Goal: Information Seeking & Learning: Check status

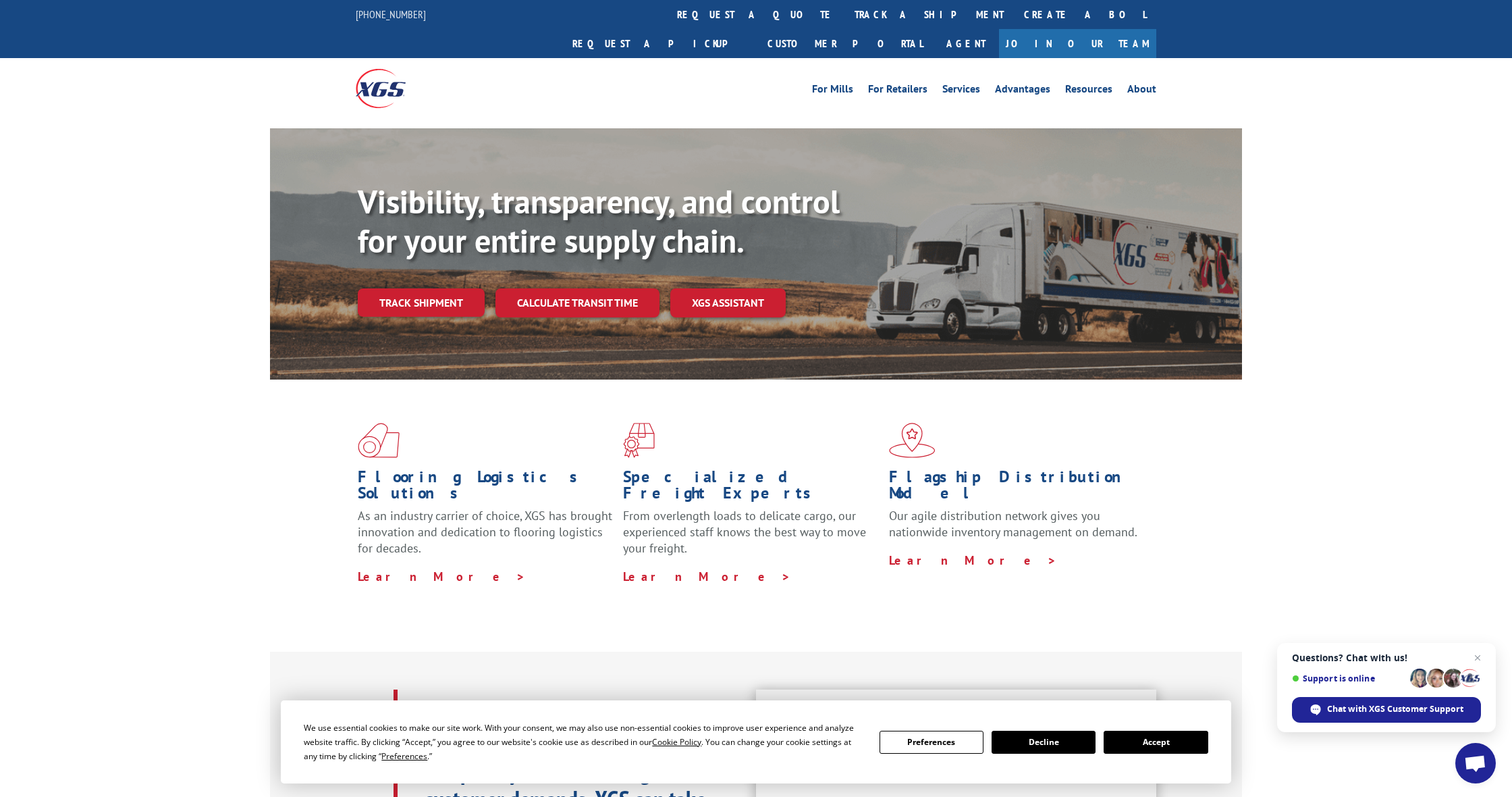
scroll to position [9, 0]
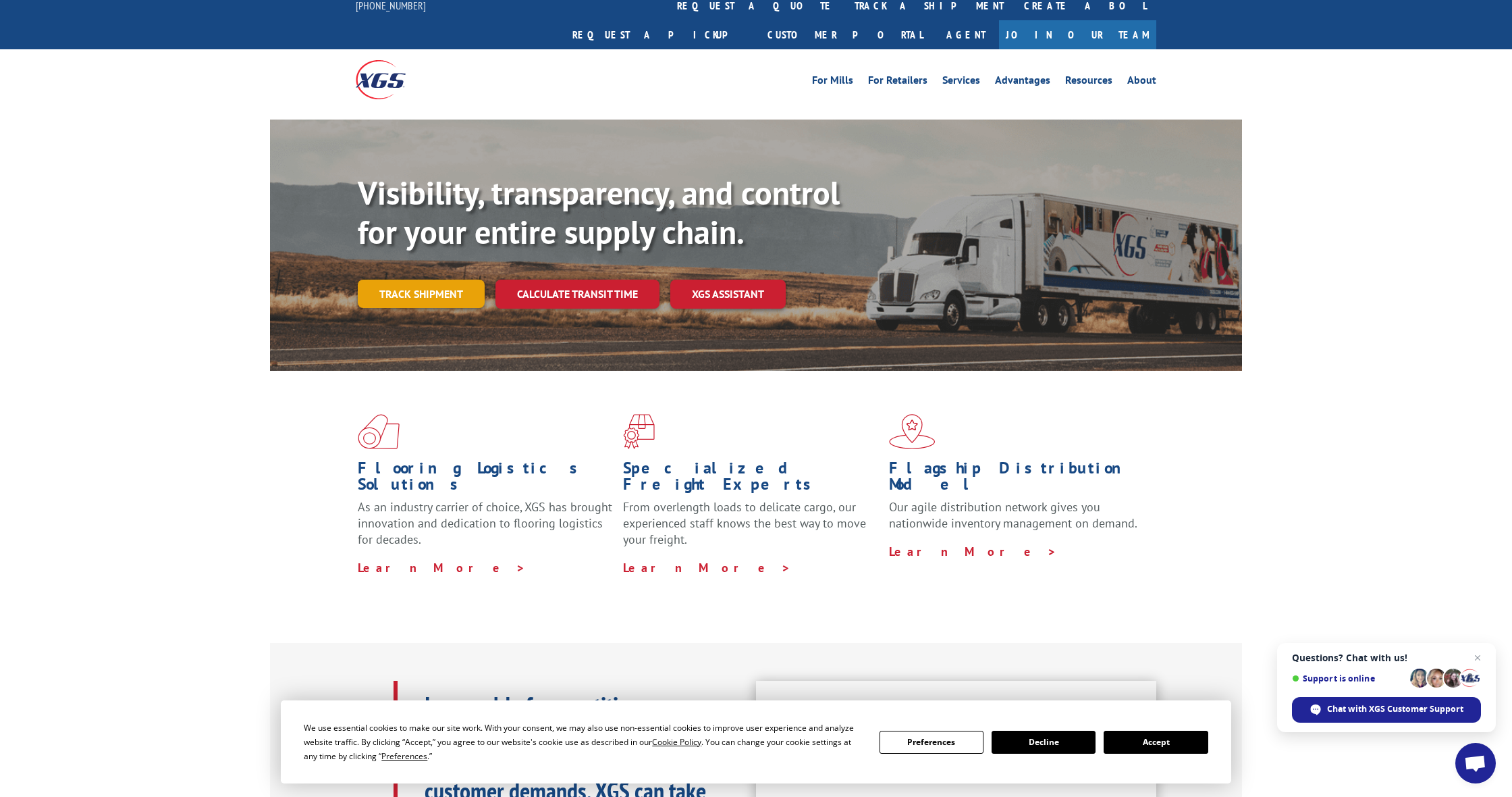
click at [433, 280] on link "Track shipment" at bounding box center [421, 294] width 127 height 28
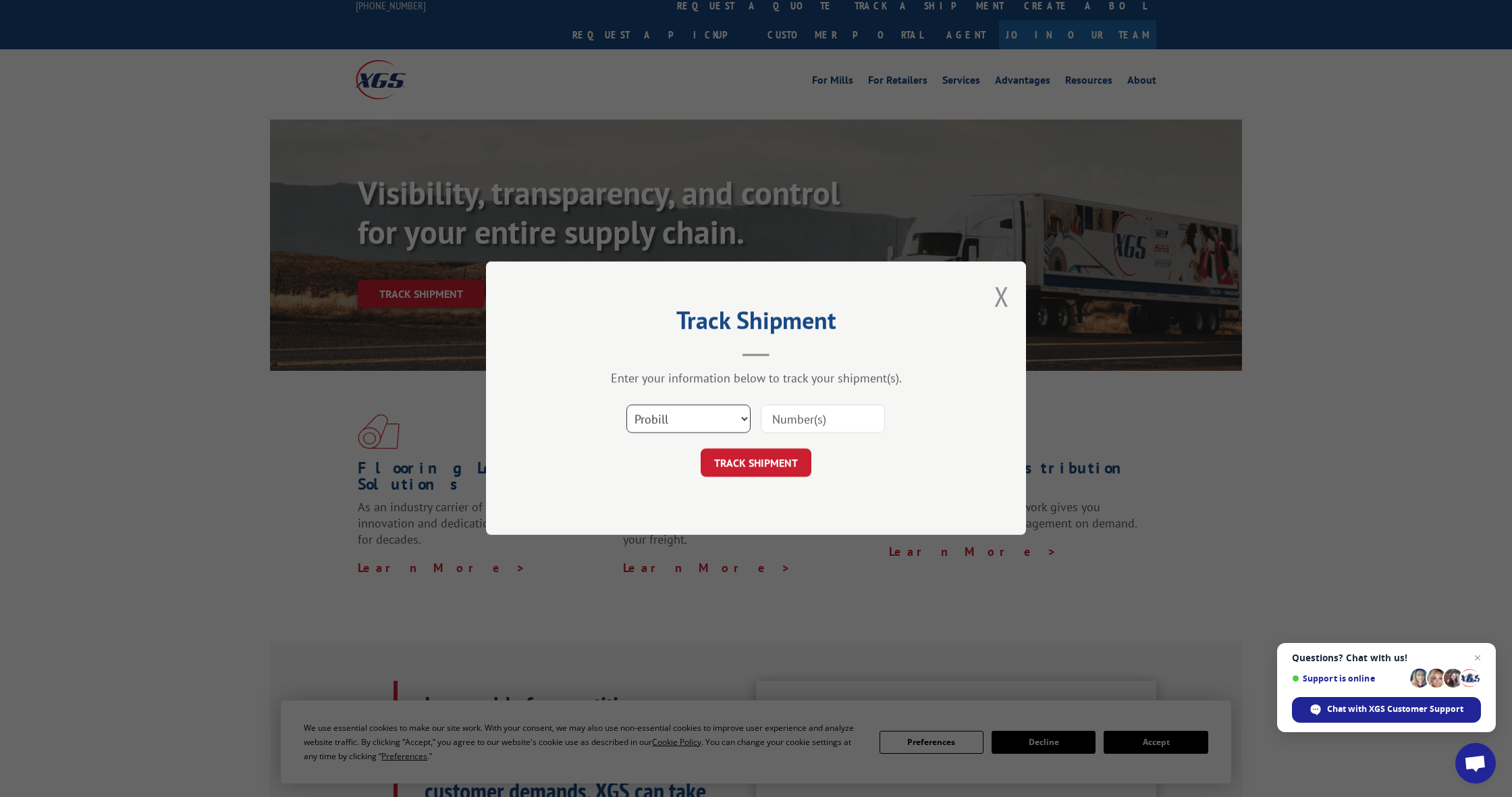
select select "bol"
paste input "7072596"
type input "7072596"
click at [755, 463] on button "TRACK SHIPMENT" at bounding box center [756, 463] width 111 height 28
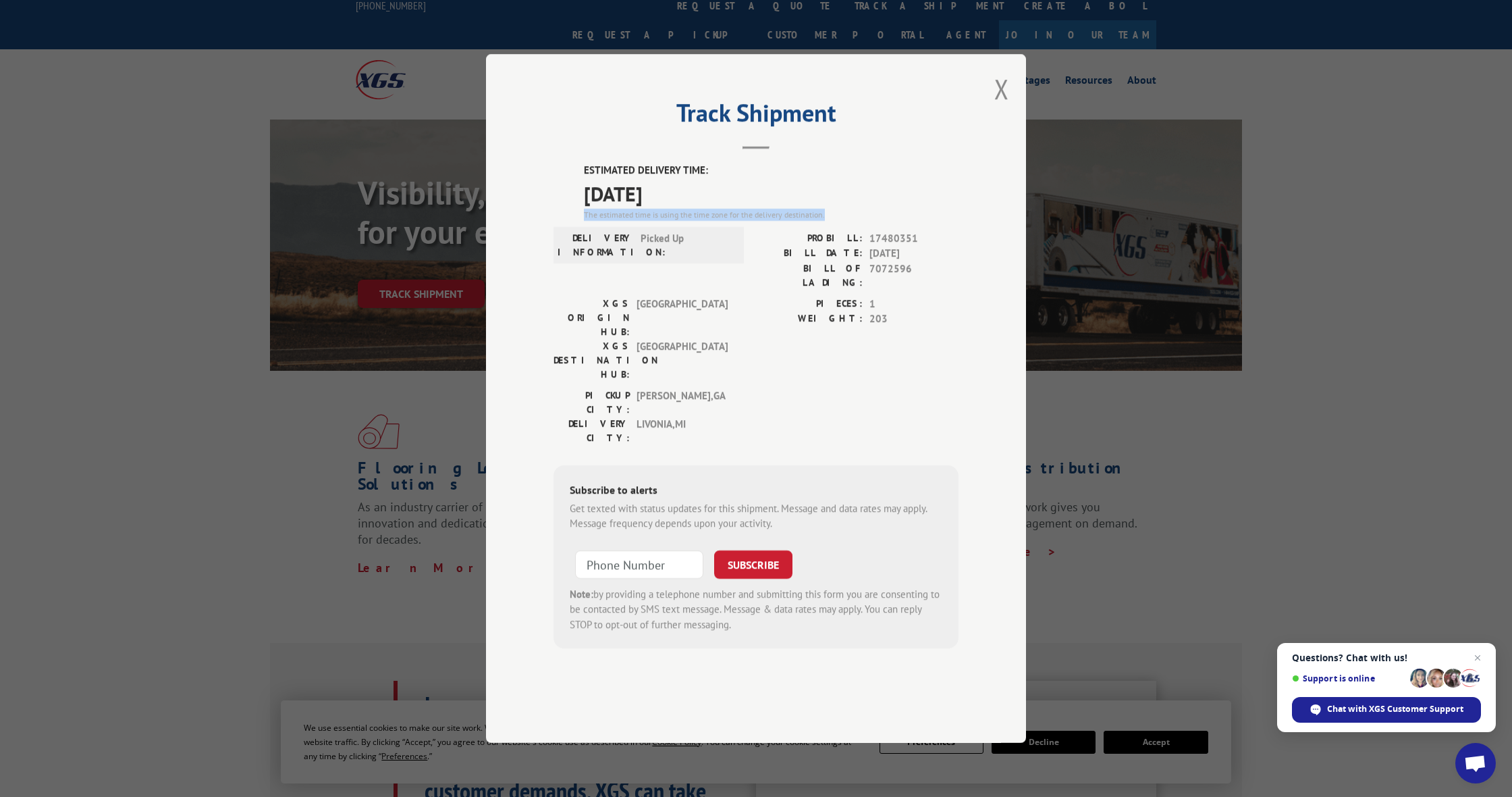
drag, startPoint x: 582, startPoint y: 253, endPoint x: 884, endPoint y: 251, distance: 302.0
click at [877, 251] on div "ESTIMATED DELIVERY TIME: [DATE] The estimated time is using the time zone for t…" at bounding box center [756, 406] width 405 height 486
click at [887, 221] on div "The estimated time is using the time zone for the delivery destination." at bounding box center [771, 214] width 375 height 12
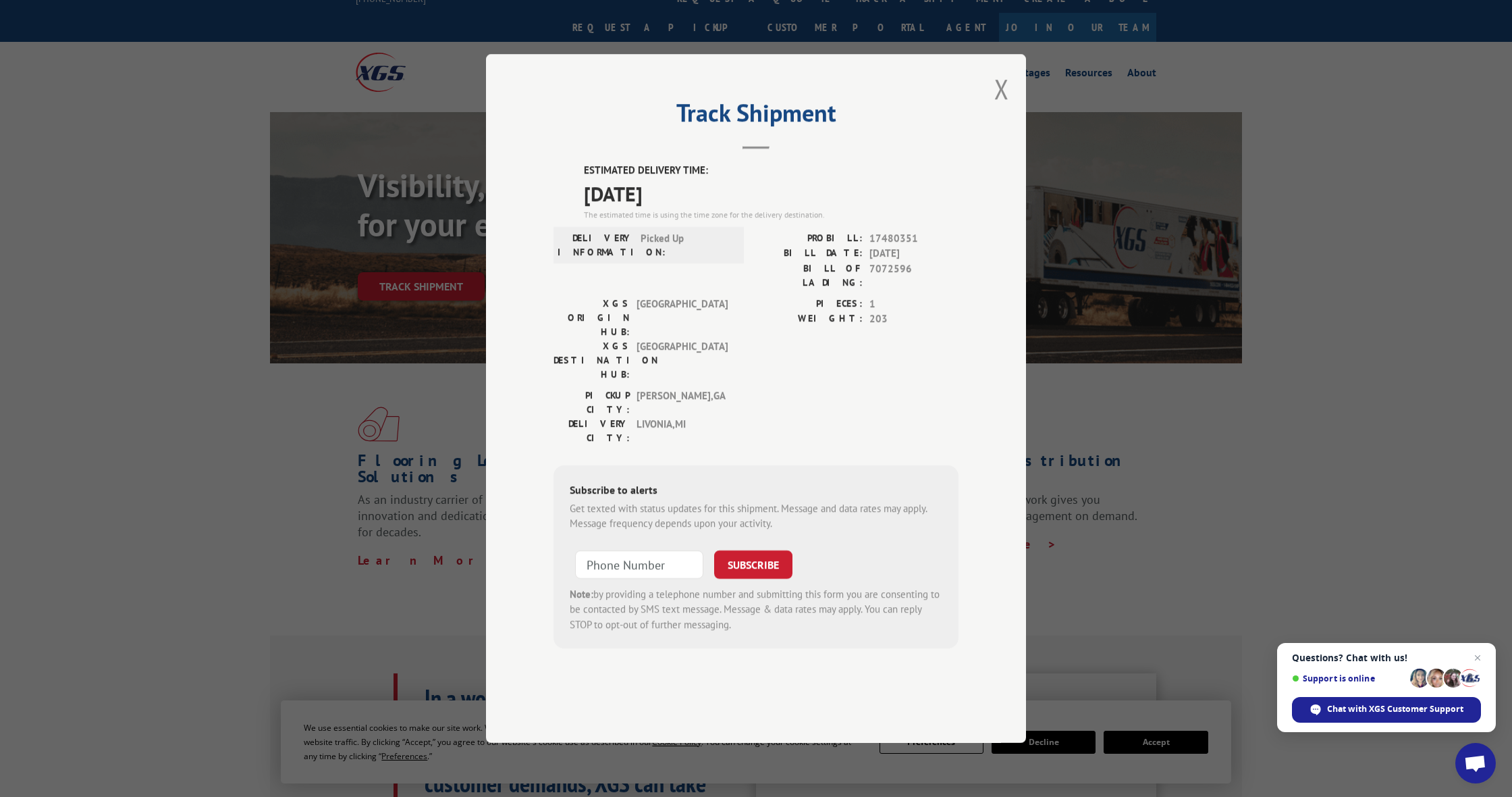
scroll to position [19, 1]
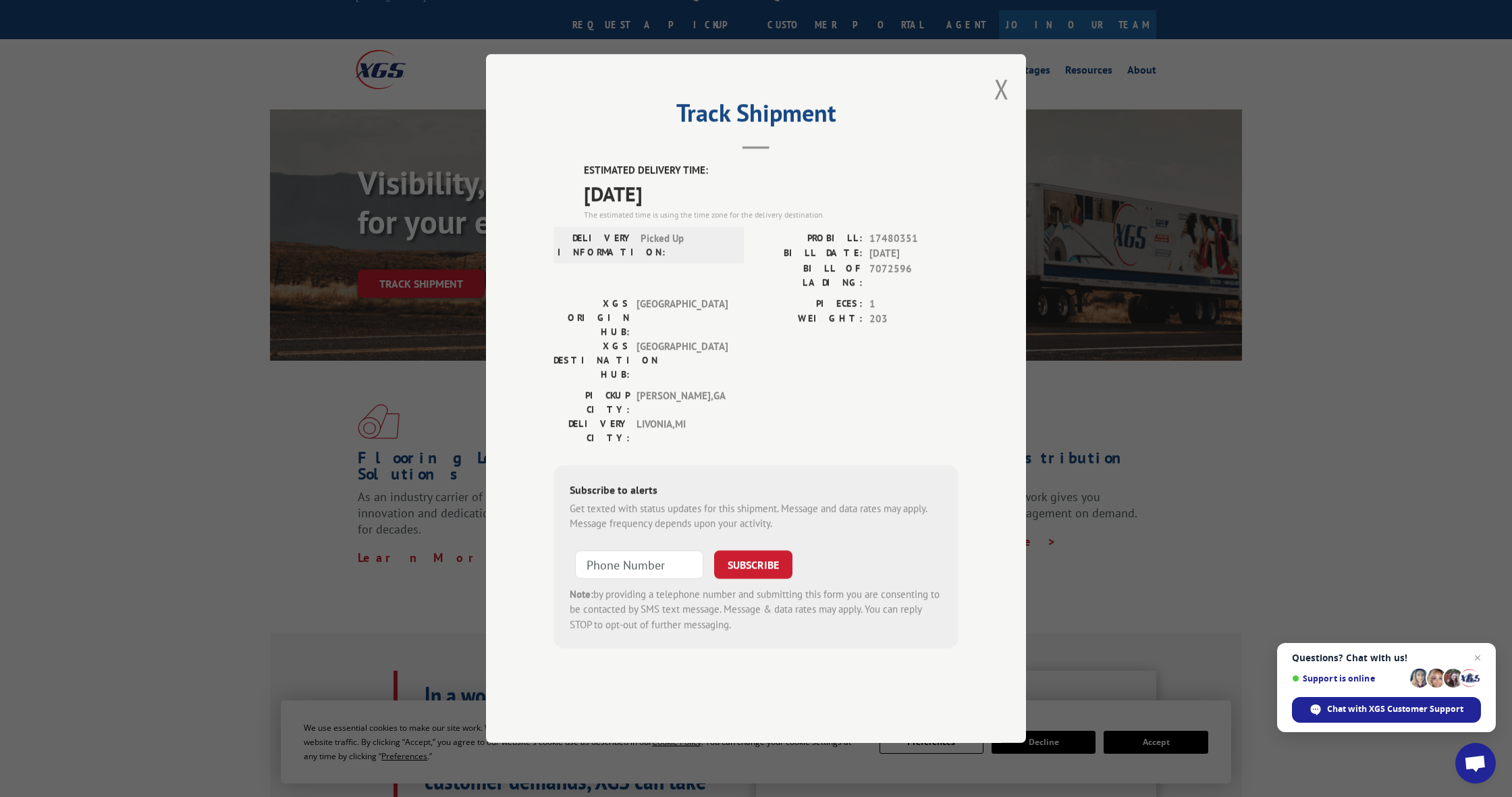
drag, startPoint x: 1004, startPoint y: 125, endPoint x: 994, endPoint y: 129, distance: 10.8
click at [1004, 106] on button "Close modal" at bounding box center [1002, 89] width 15 height 36
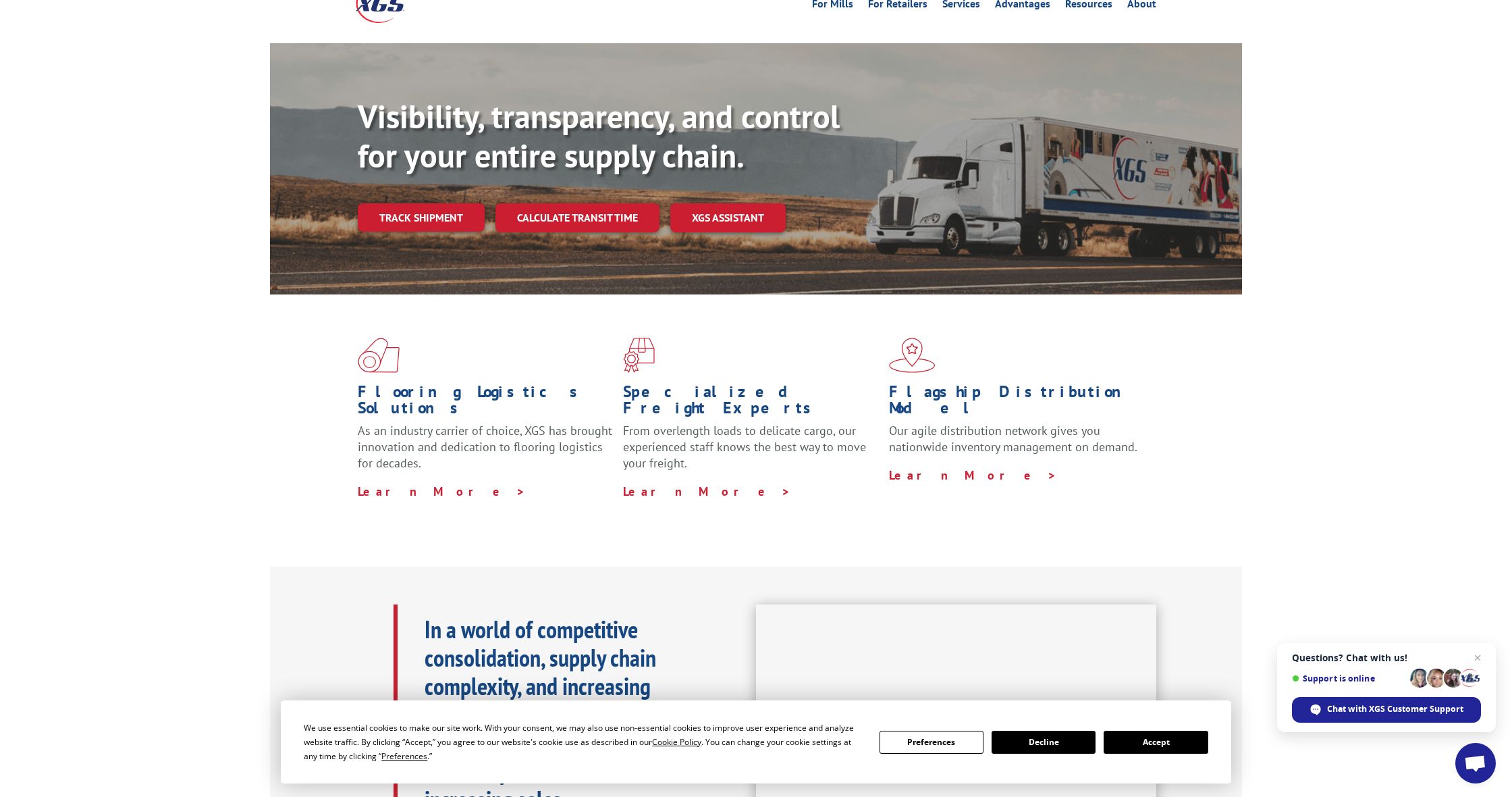
scroll to position [89, 0]
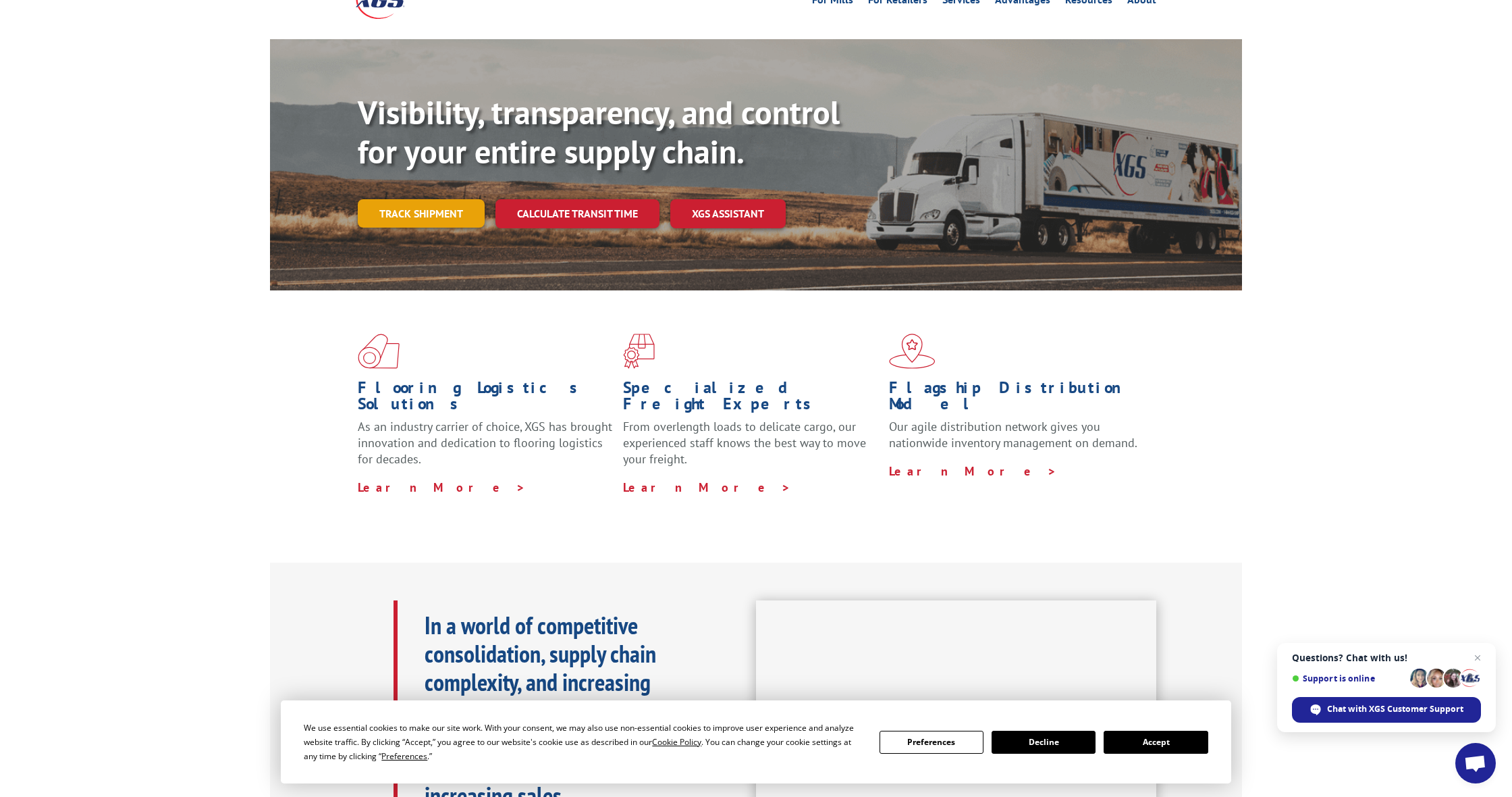
click at [446, 199] on link "Track shipment" at bounding box center [421, 213] width 127 height 28
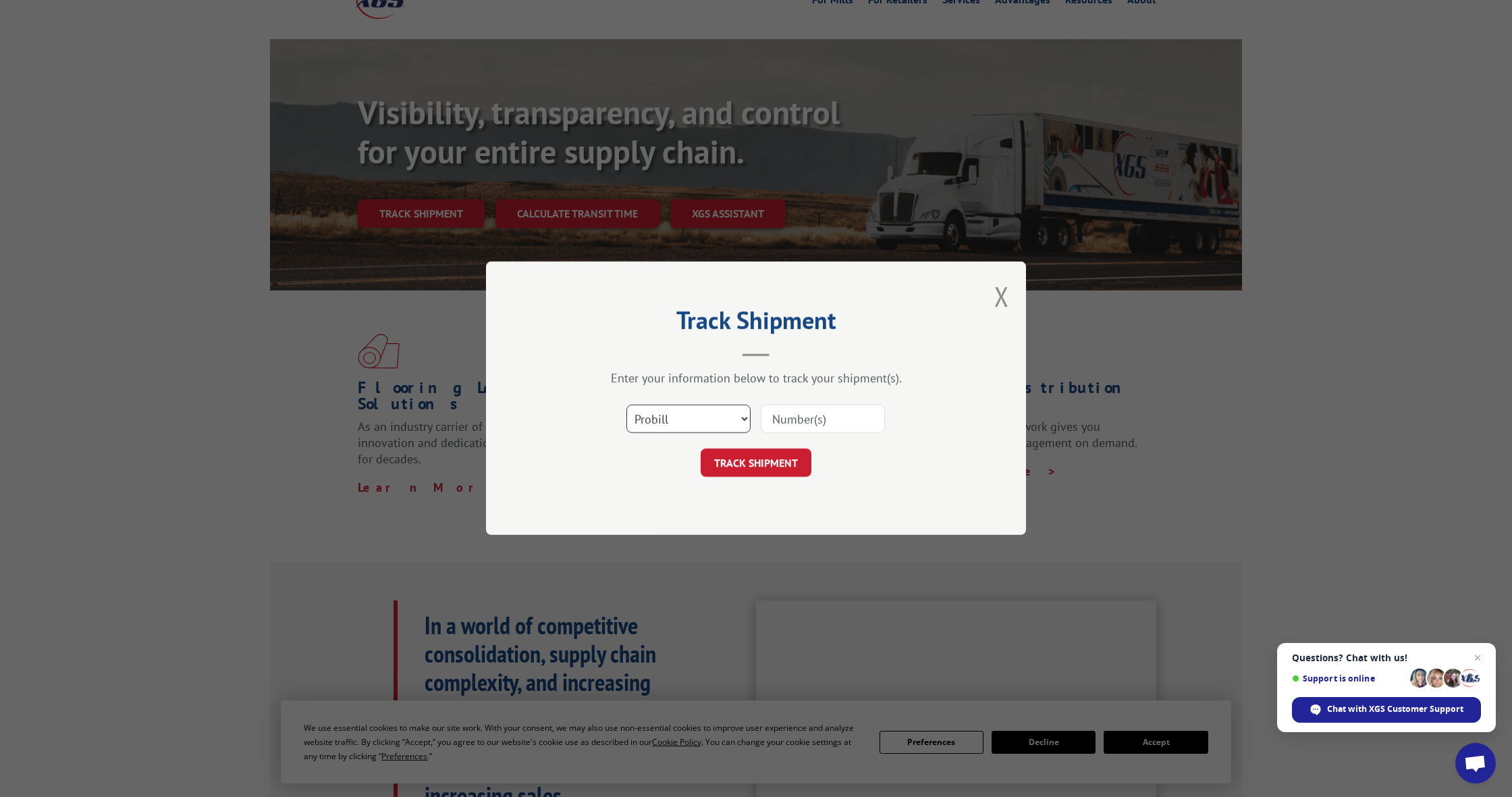
select select "bol"
paste input "7060649"
type input "7060649"
click at [758, 464] on button "TRACK SHIPMENT" at bounding box center [756, 463] width 111 height 28
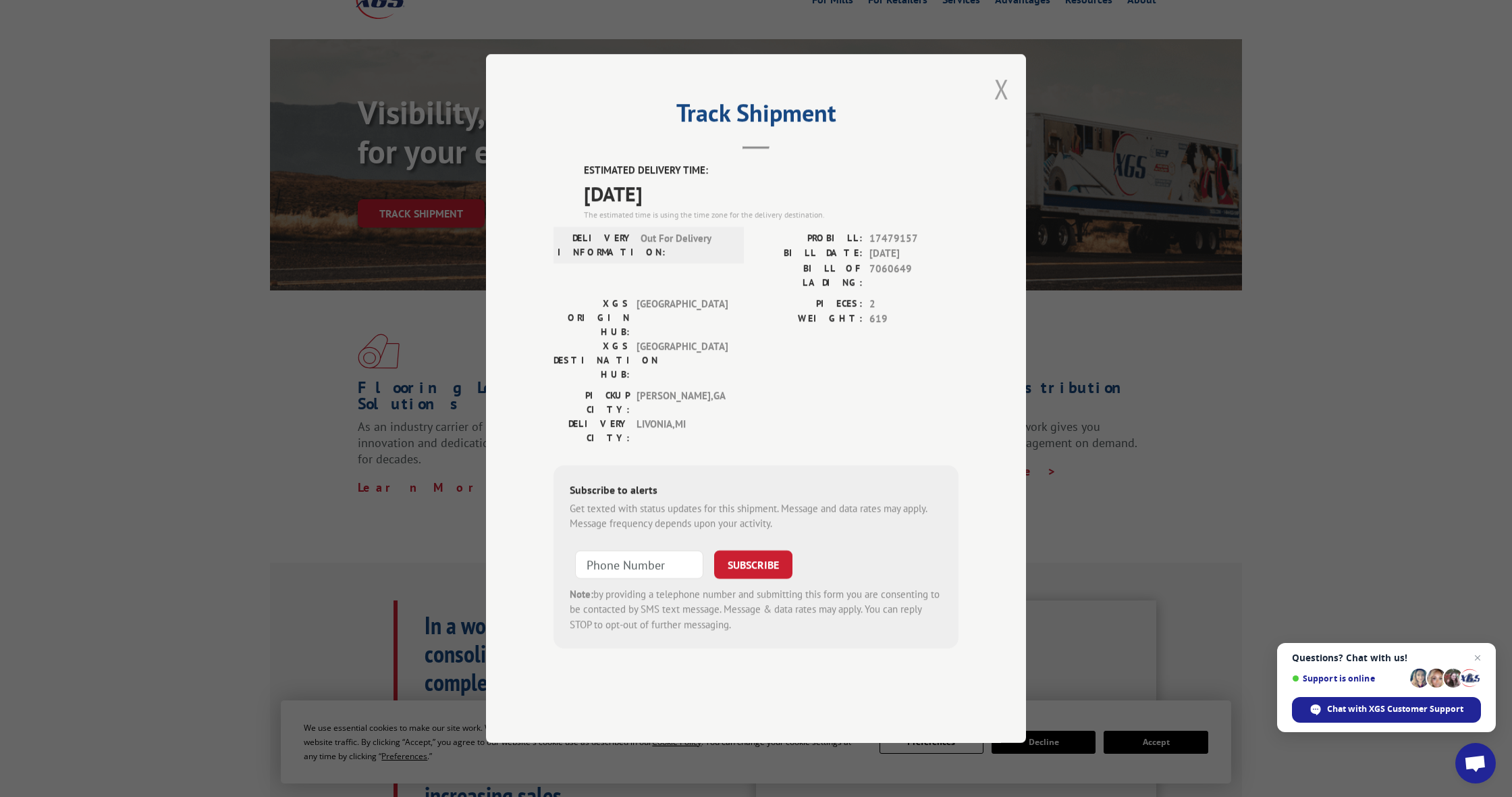
click at [1008, 106] on button "Close modal" at bounding box center [1002, 89] width 15 height 36
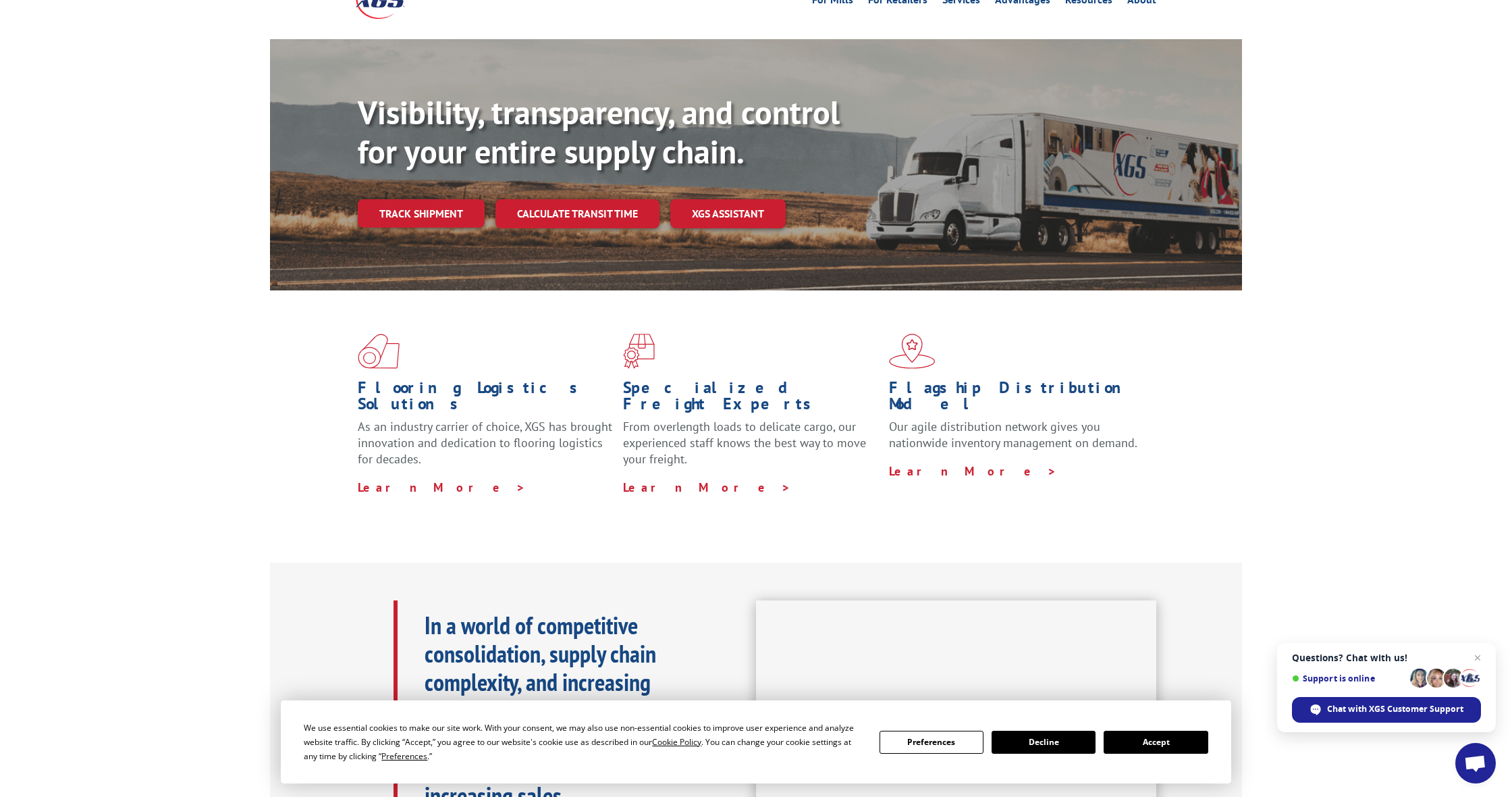
click at [1, 221] on div "Visibility, transparency, and control for your entire supply chain. Track shipm…" at bounding box center [756, 177] width 1512 height 278
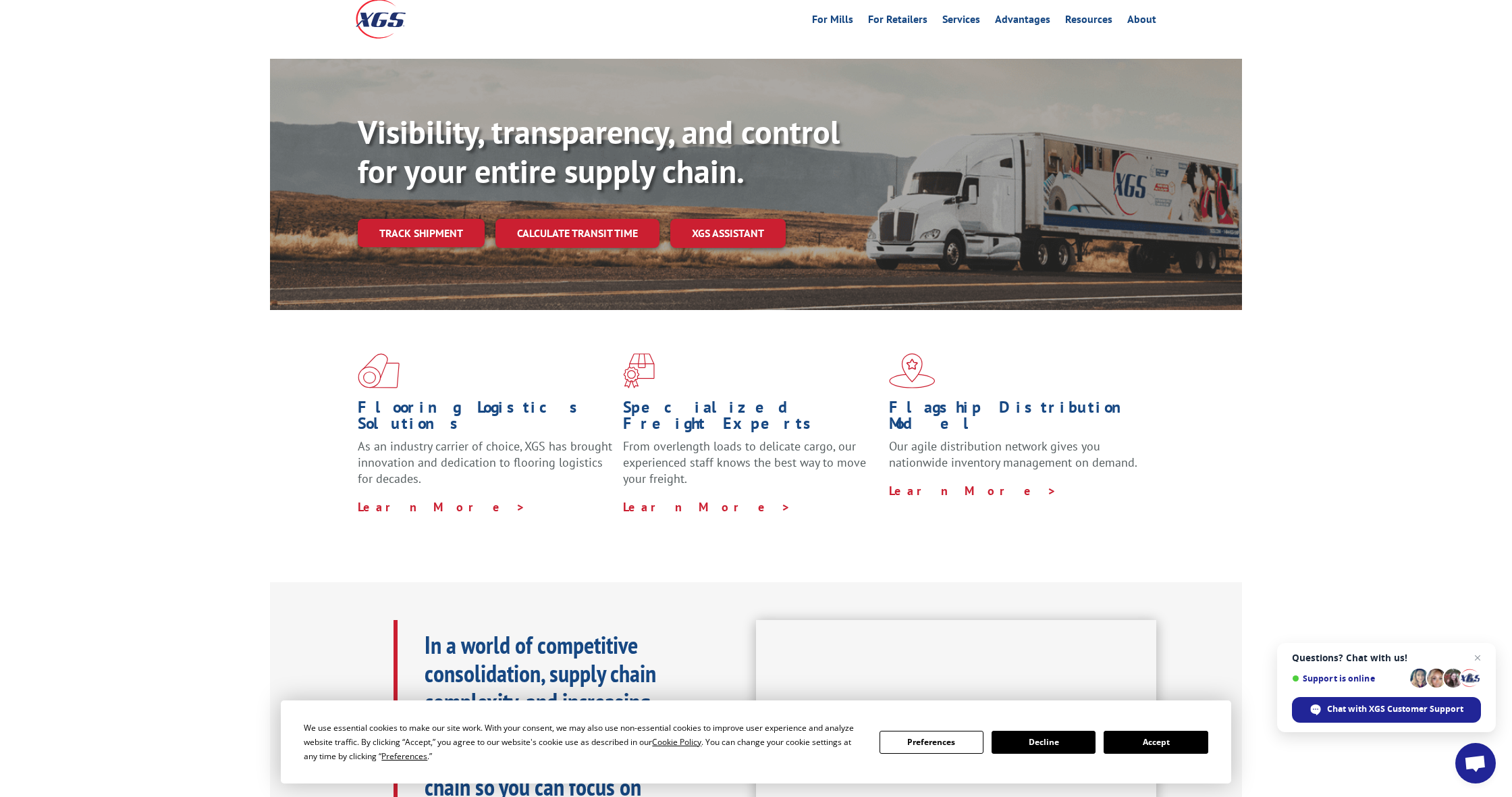
click at [1181, 736] on button "Accept" at bounding box center [1156, 742] width 104 height 23
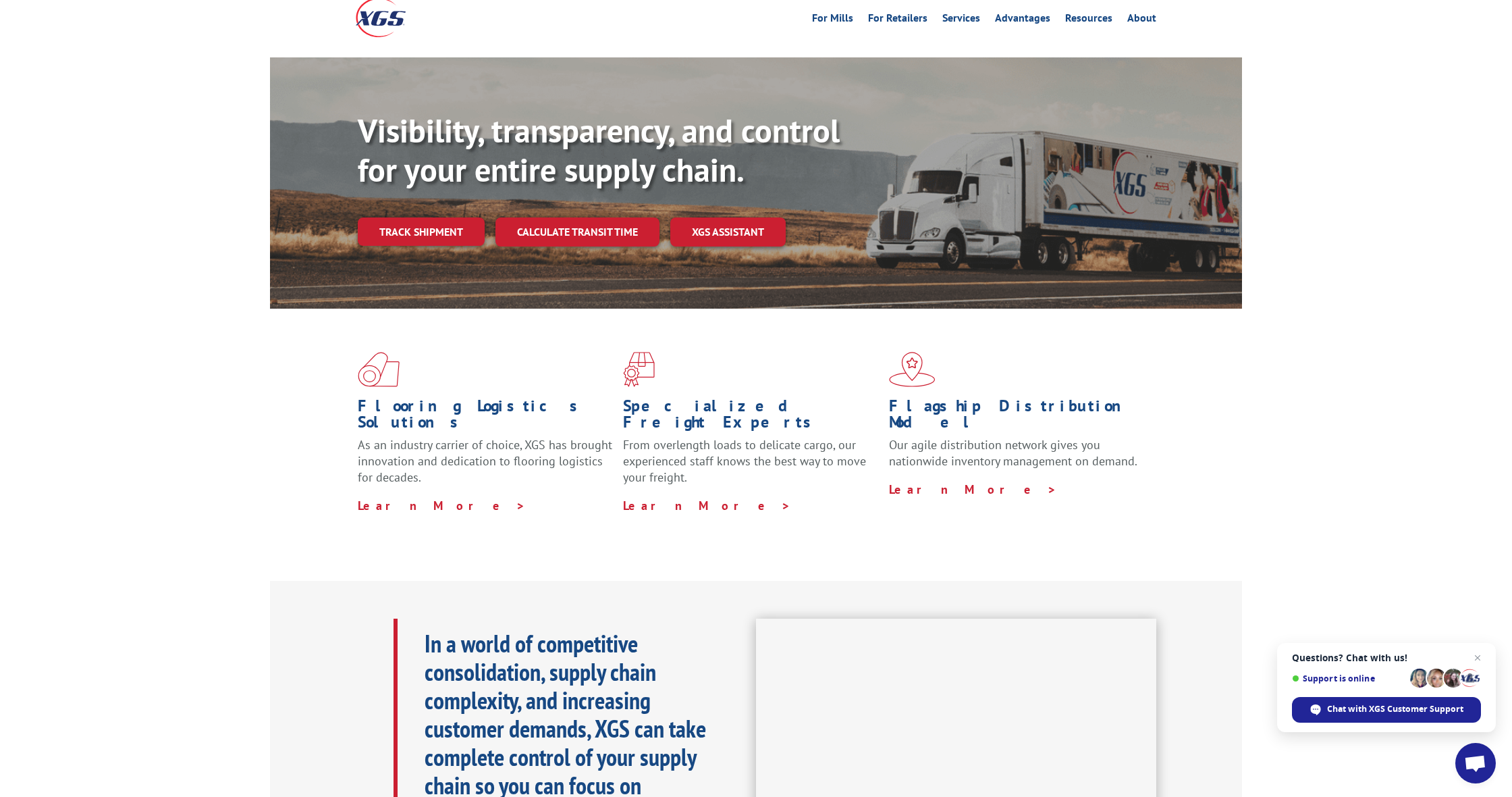
click at [1395, 329] on div "Flooring Logistics Solutions As an industry carrier of choice, XGS has brought …" at bounding box center [756, 444] width 1512 height 271
